Goal: Answer question/provide support

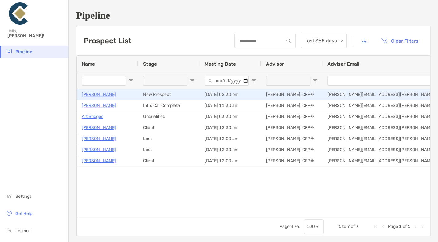
click at [101, 94] on p "[PERSON_NAME]" at bounding box center [99, 95] width 34 height 8
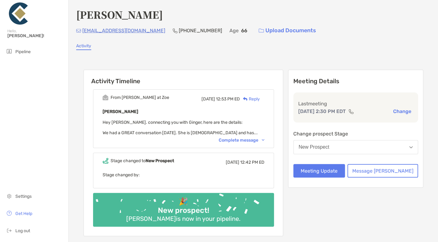
click at [238, 139] on div "Complete message" at bounding box center [242, 140] width 46 height 5
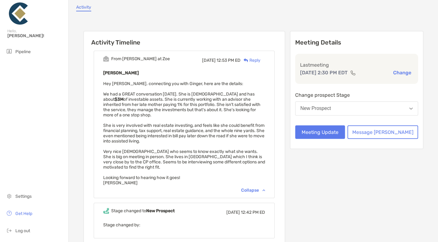
scroll to position [31, 0]
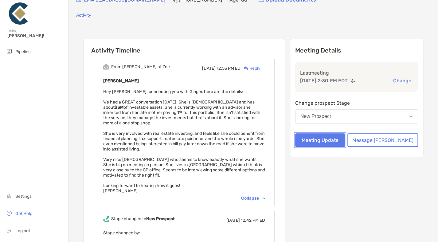
click at [345, 138] on button "Meeting Update" at bounding box center [320, 140] width 50 height 14
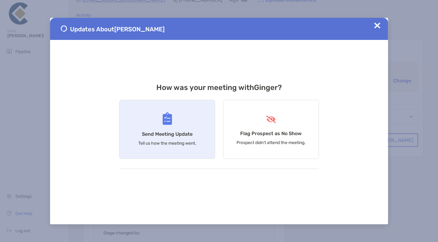
click at [176, 142] on p "Tell us how the meeting went." at bounding box center [167, 143] width 58 height 5
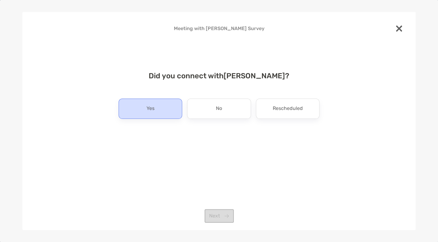
click at [163, 116] on div "Yes" at bounding box center [151, 109] width 64 height 20
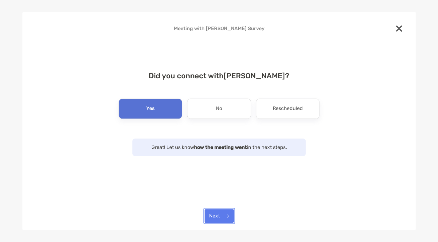
click at [221, 215] on button "Next" at bounding box center [219, 216] width 29 height 14
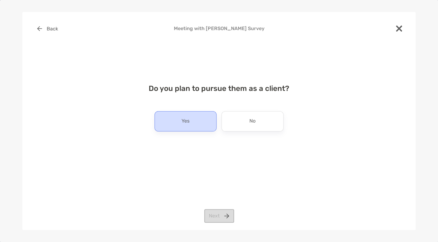
click at [194, 126] on div "Yes" at bounding box center [186, 121] width 62 height 20
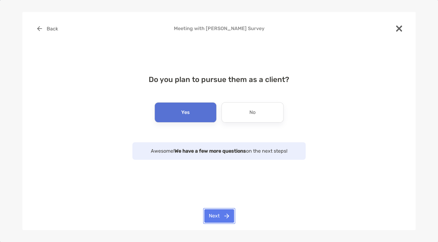
click at [218, 217] on button "Next" at bounding box center [219, 216] width 30 height 14
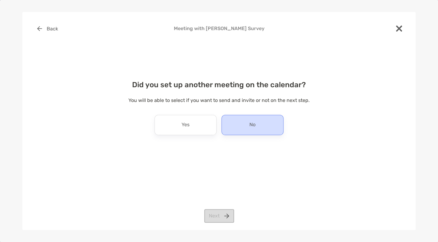
click at [264, 119] on div "No" at bounding box center [252, 125] width 62 height 20
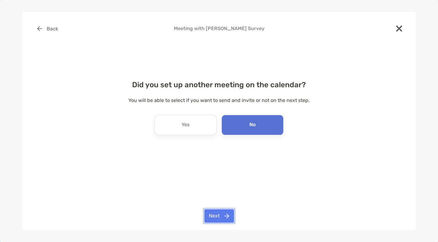
click at [213, 217] on button "Next" at bounding box center [219, 216] width 30 height 14
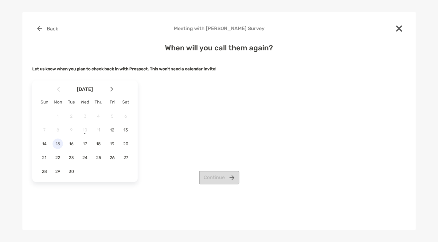
click at [59, 144] on span "15" at bounding box center [58, 143] width 10 height 5
click at [233, 181] on button "Continue" at bounding box center [219, 178] width 40 height 14
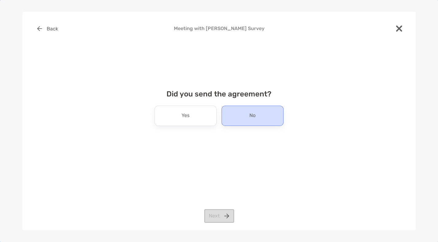
click at [238, 118] on div "No" at bounding box center [252, 116] width 62 height 20
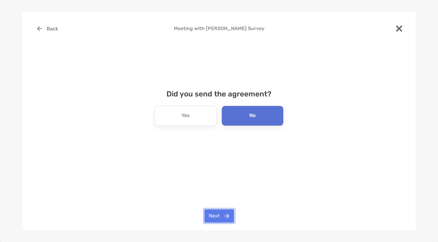
click at [219, 214] on button "Next" at bounding box center [219, 216] width 30 height 14
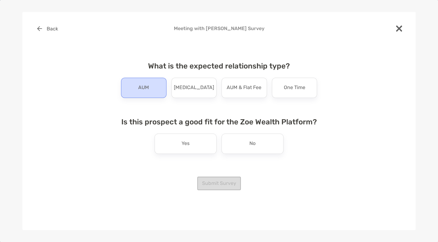
click at [142, 84] on p "AUM" at bounding box center [143, 88] width 11 height 10
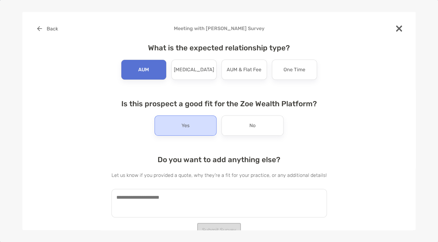
click at [183, 128] on p "Yes" at bounding box center [186, 126] width 8 height 10
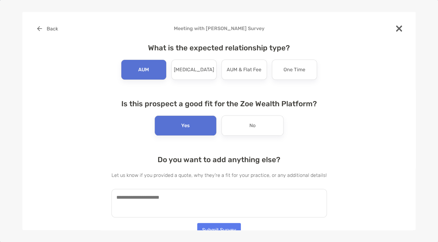
click at [188, 202] on textarea at bounding box center [219, 203] width 215 height 29
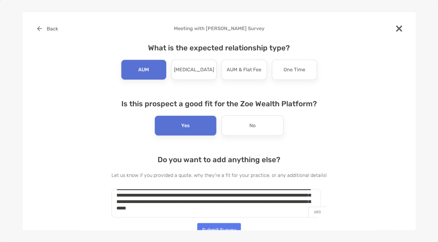
scroll to position [10, 0]
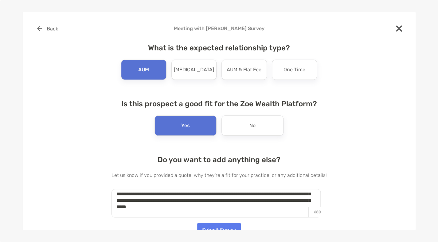
type textarea "**********"
click at [217, 225] on button "Submit Survey" at bounding box center [219, 230] width 44 height 14
